Goal: Task Accomplishment & Management: Manage account settings

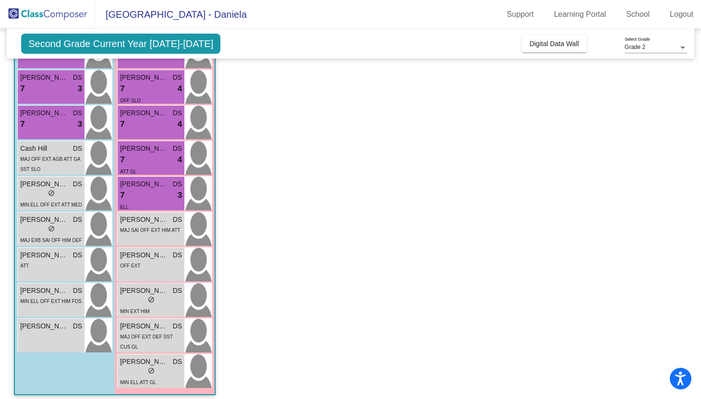
scroll to position [196, 0]
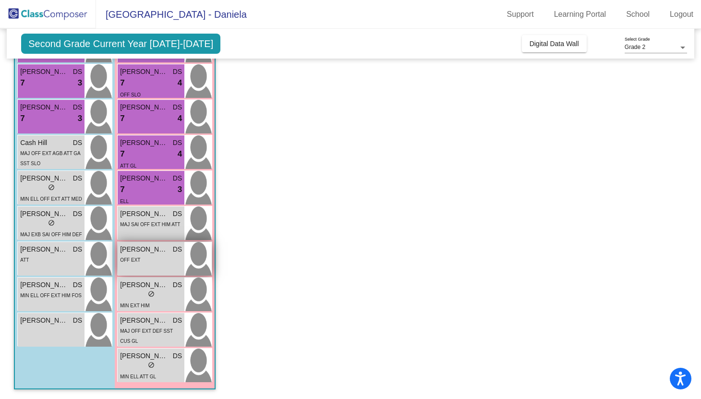
click at [157, 263] on div "OFF EXT" at bounding box center [151, 259] width 62 height 10
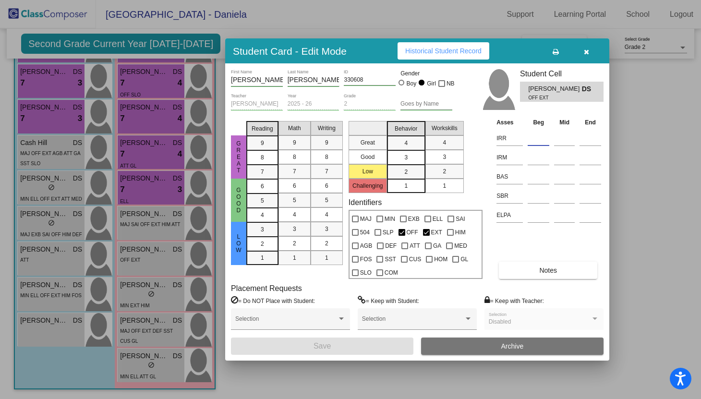
click at [535, 136] on input at bounding box center [538, 138] width 22 height 14
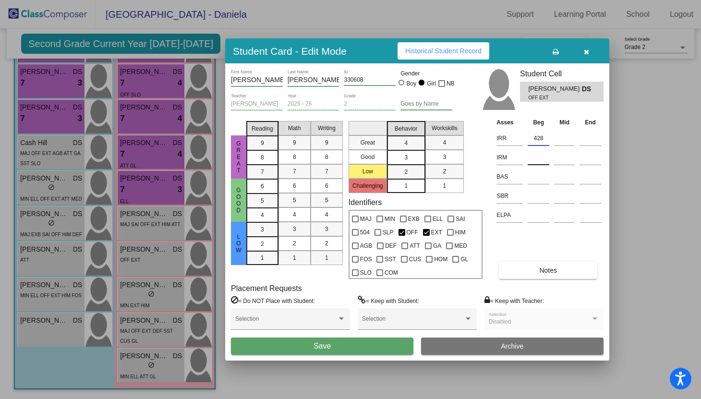
type input "428"
click at [537, 162] on input at bounding box center [538, 157] width 22 height 14
type input "416"
click at [534, 182] on input at bounding box center [538, 176] width 22 height 14
type input "E"
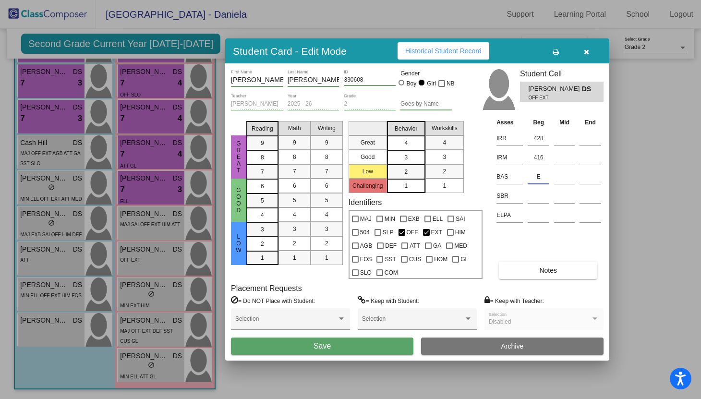
click at [410, 146] on div "4" at bounding box center [405, 143] width 19 height 14
click at [451, 141] on div "4" at bounding box center [444, 142] width 19 height 14
click at [269, 191] on div "6" at bounding box center [262, 186] width 19 height 14
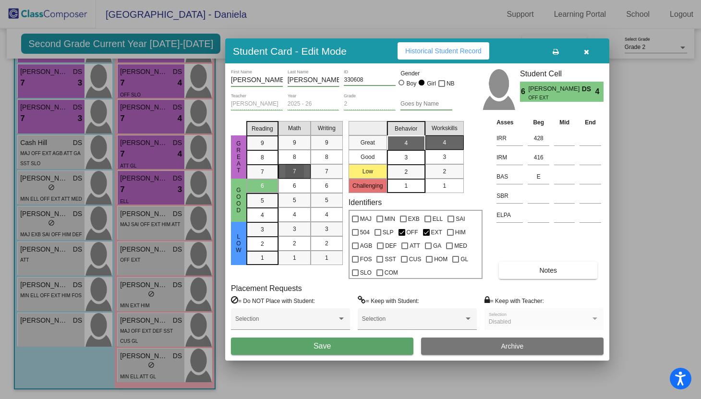
click at [295, 174] on span "7" at bounding box center [294, 171] width 3 height 9
click at [304, 341] on button "Save" at bounding box center [322, 345] width 182 height 17
